Goal: Transaction & Acquisition: Obtain resource

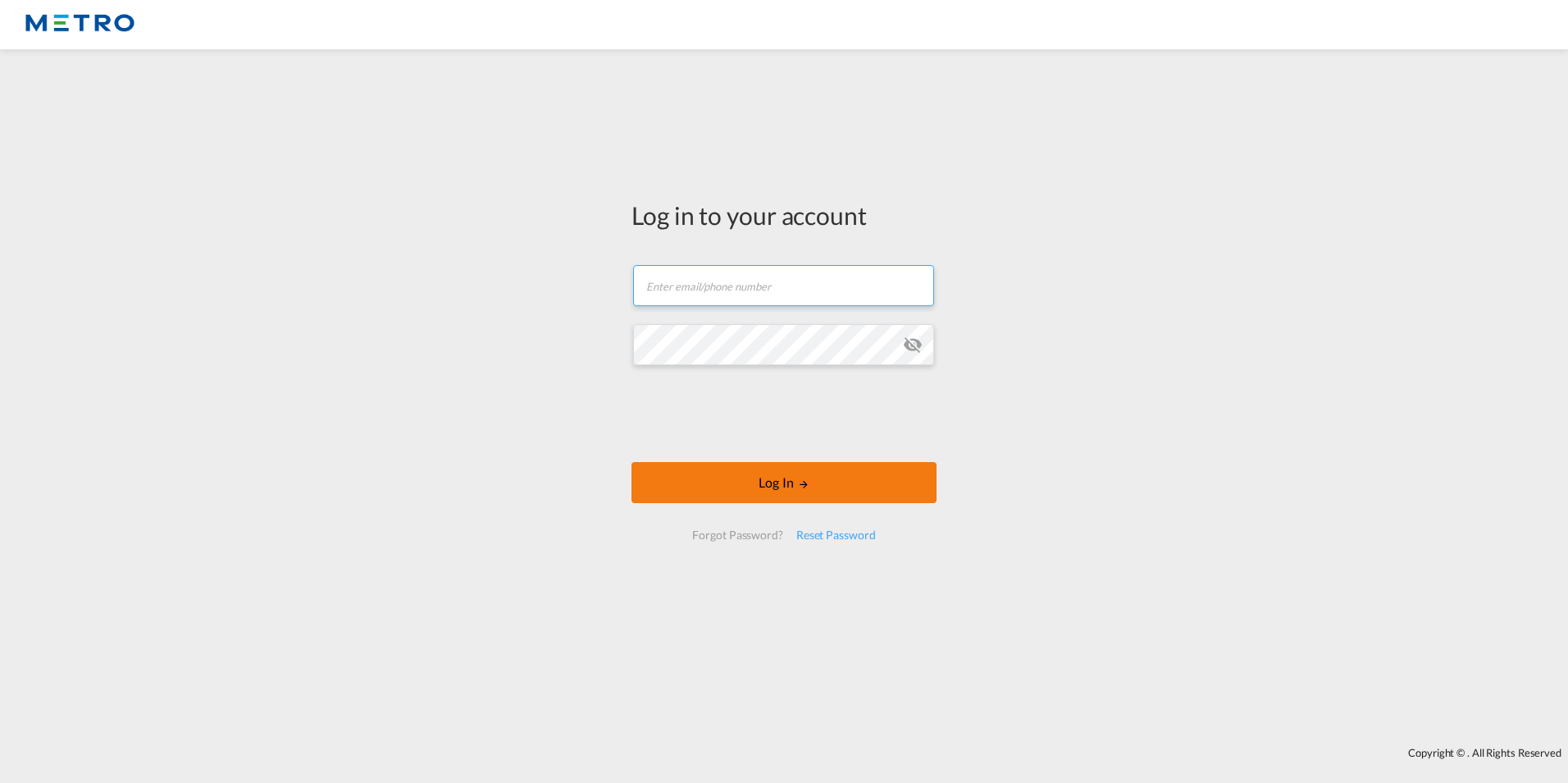
type input "[PERSON_NAME][EMAIL_ADDRESS][PERSON_NAME][DOMAIN_NAME]"
click at [808, 475] on button "Log In" at bounding box center [784, 482] width 305 height 41
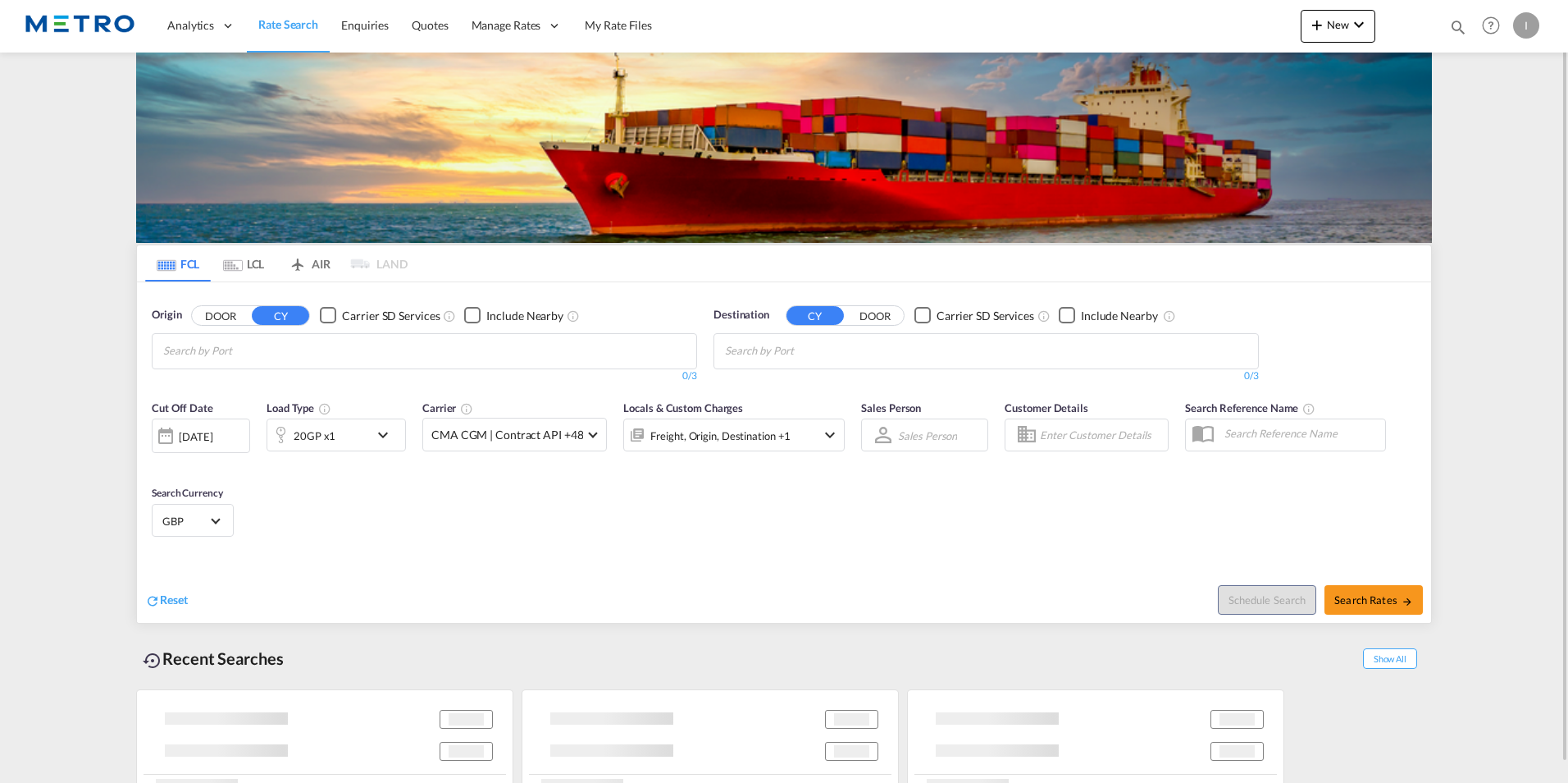
click at [302, 348] on input "Chips input." at bounding box center [242, 351] width 156 height 26
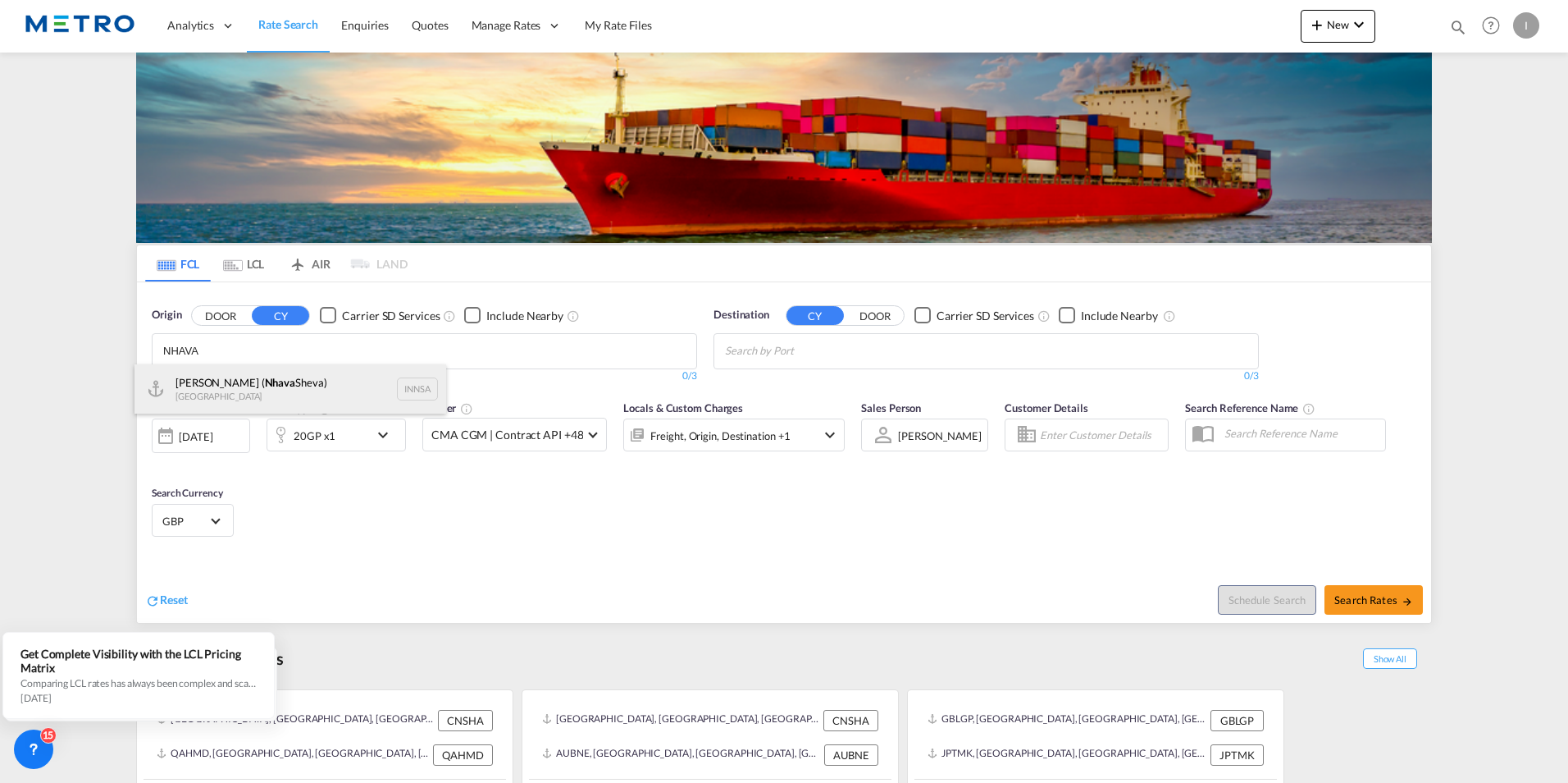
type input "NHAVA"
click at [278, 385] on div "[PERSON_NAME] ( [PERSON_NAME]) [GEOGRAPHIC_DATA] INNSA" at bounding box center [289, 389] width 311 height 50
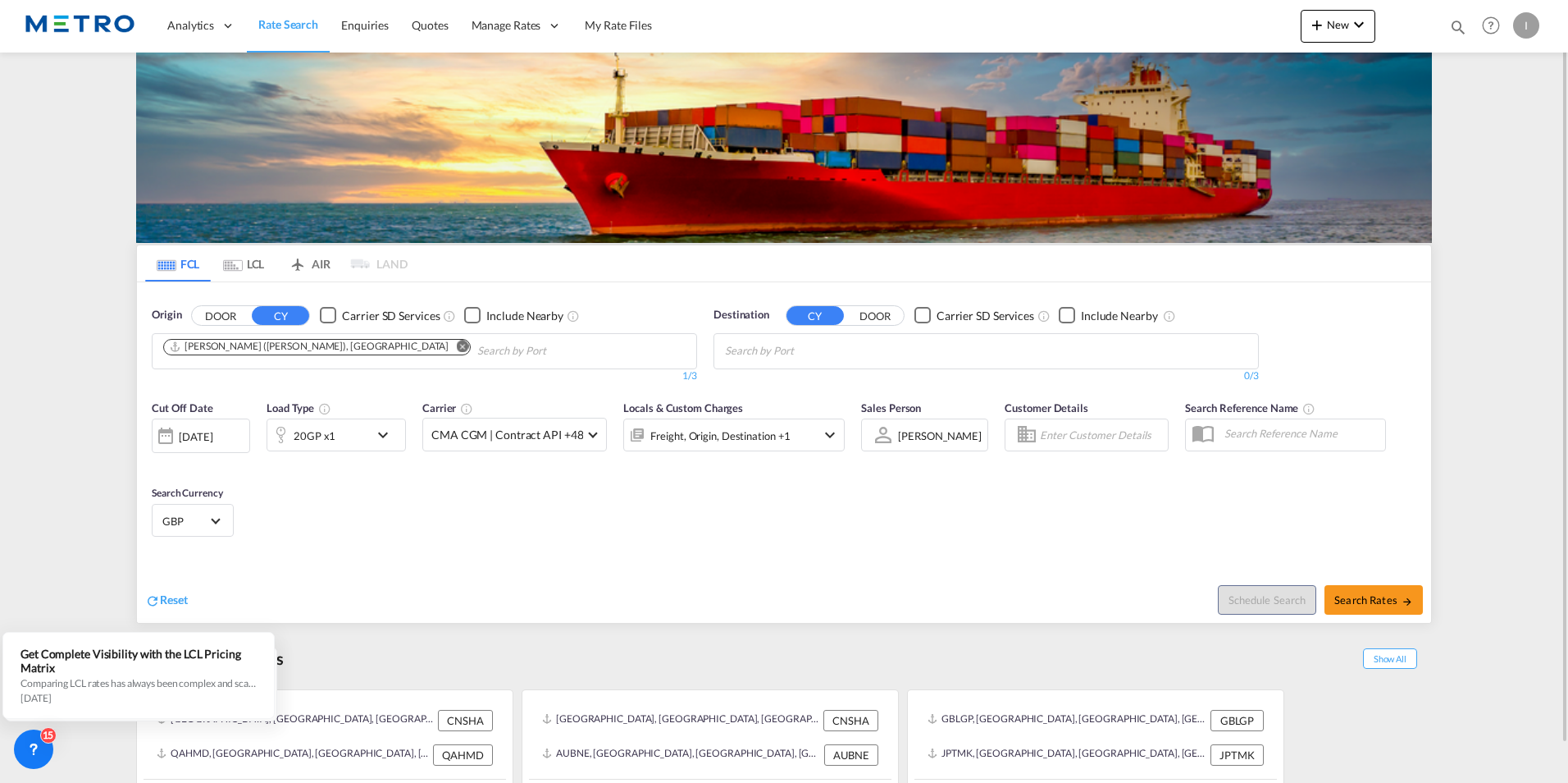
click at [870, 352] on input "Chips input." at bounding box center [803, 351] width 156 height 26
type input "TEMA"
click at [835, 386] on div "Tema [GEOGRAPHIC_DATA] [GEOGRAPHIC_DATA]" at bounding box center [852, 389] width 311 height 50
click at [380, 432] on md-icon "icon-chevron-down" at bounding box center [387, 434] width 28 height 19
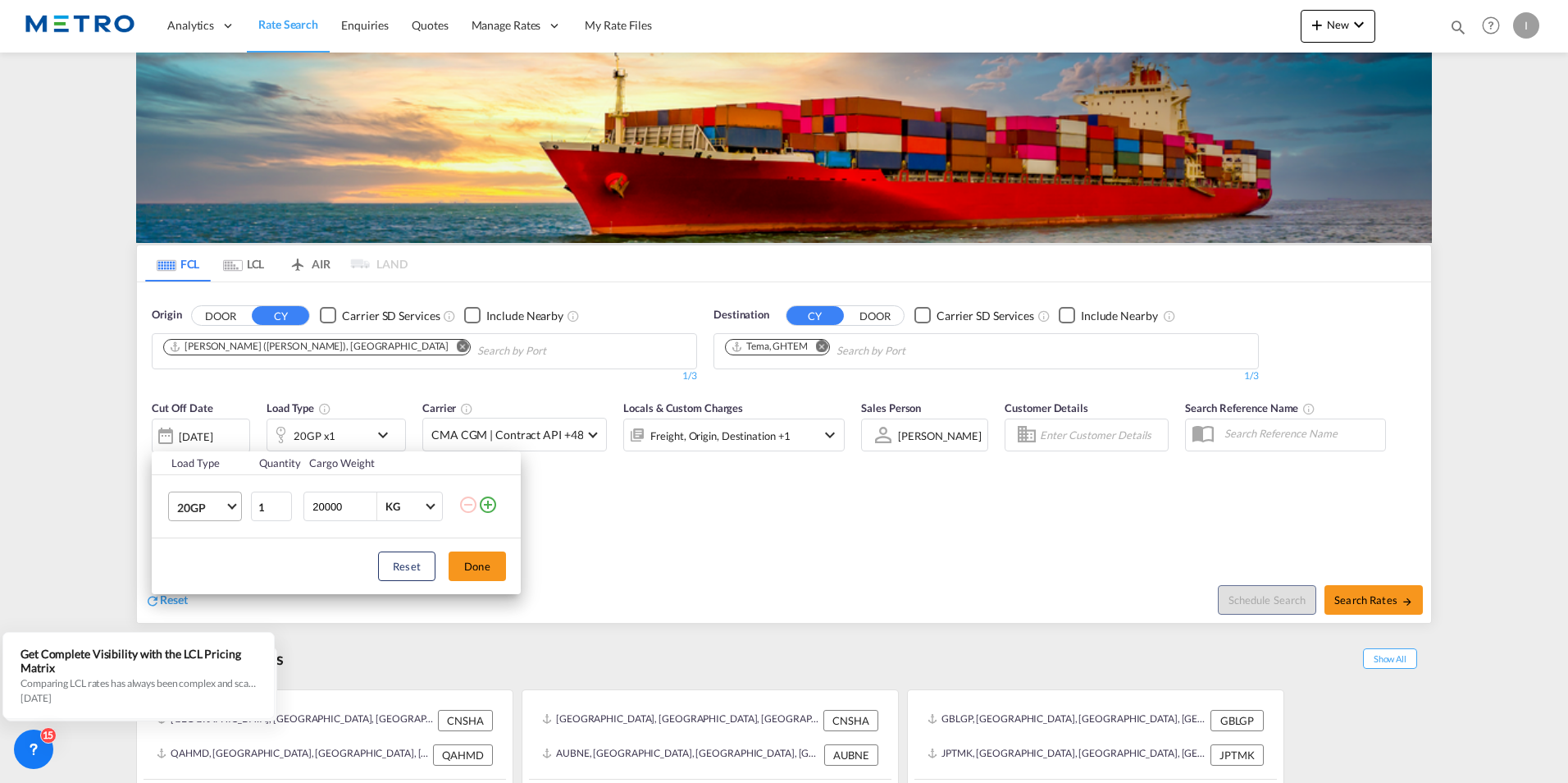
click at [208, 514] on span "20GP" at bounding box center [201, 508] width 48 height 17
click at [206, 582] on div "40HC" at bounding box center [192, 586] width 30 height 17
click at [458, 554] on button "Done" at bounding box center [477, 566] width 57 height 29
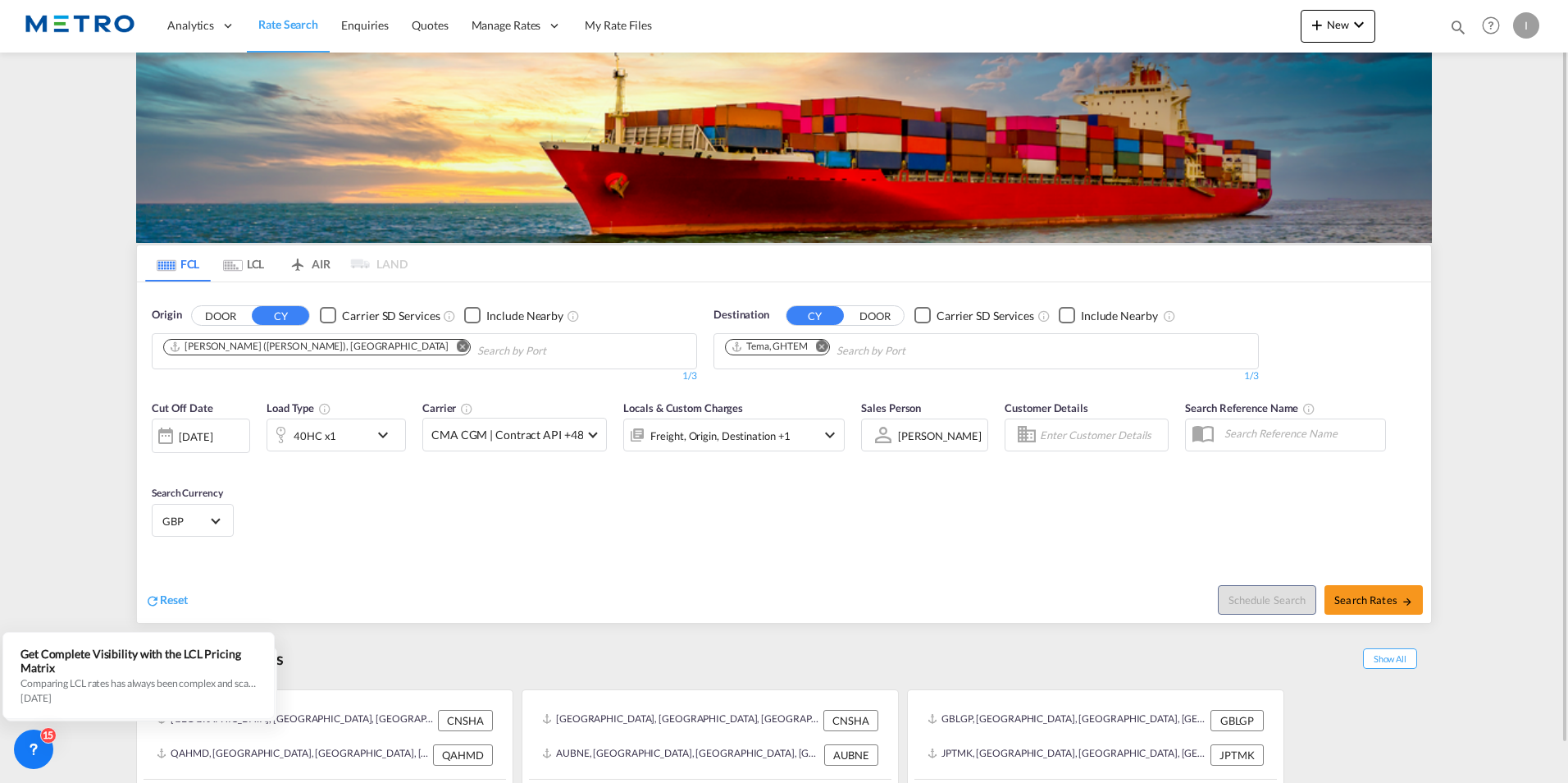
click at [626, 525] on div "Cut Off Date [DATE] [DATE] Load Type 40HC x1 Carrier CMA CGM | Contract API +48…" at bounding box center [784, 471] width 1295 height 160
click at [826, 519] on div "Cut Off Date [DATE] [DATE] Load Type 40HC x1 Carrier CMA CGM | Contract API +48…" at bounding box center [784, 471] width 1295 height 160
click at [1350, 598] on span "Search Rates" at bounding box center [1374, 600] width 79 height 13
type input "INNSA to GHTEM / [DATE]"
